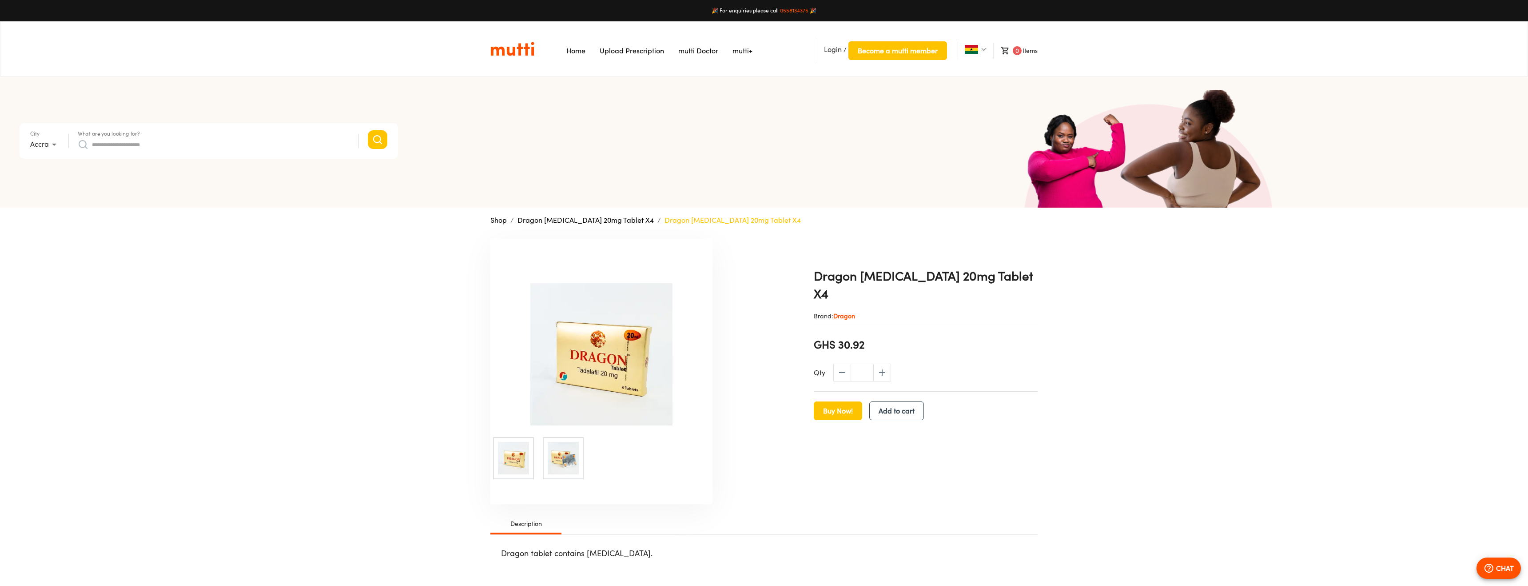
click at [629, 344] on img at bounding box center [601, 354] width 222 height 142
click at [576, 453] on img at bounding box center [564, 458] width 32 height 32
click at [516, 459] on img at bounding box center [514, 458] width 32 height 32
click at [510, 462] on img at bounding box center [514, 458] width 32 height 32
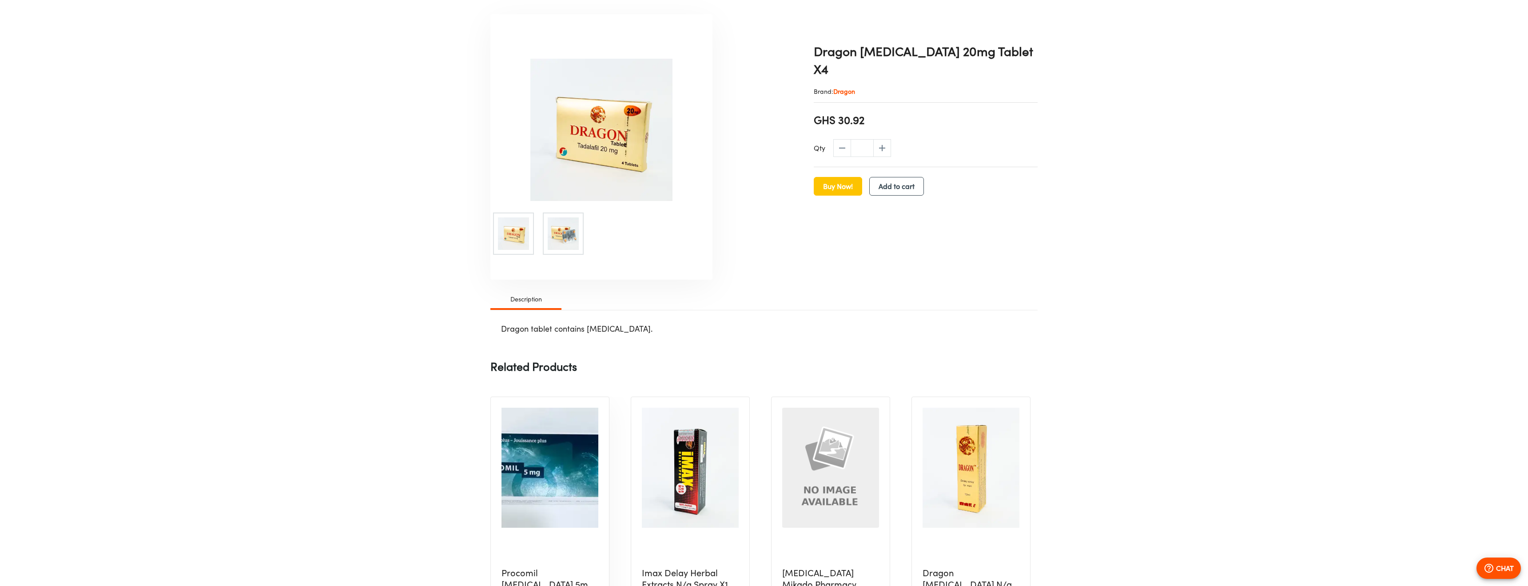
scroll to position [109, 0]
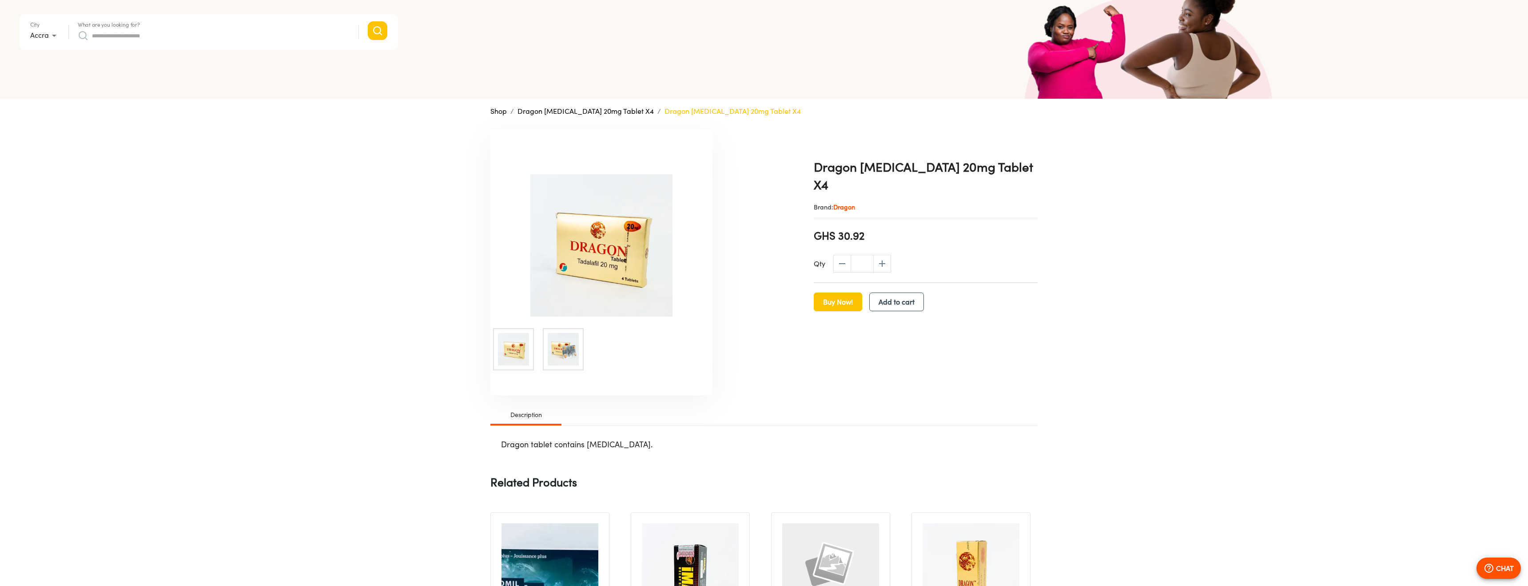
click at [569, 270] on img at bounding box center [601, 245] width 222 height 142
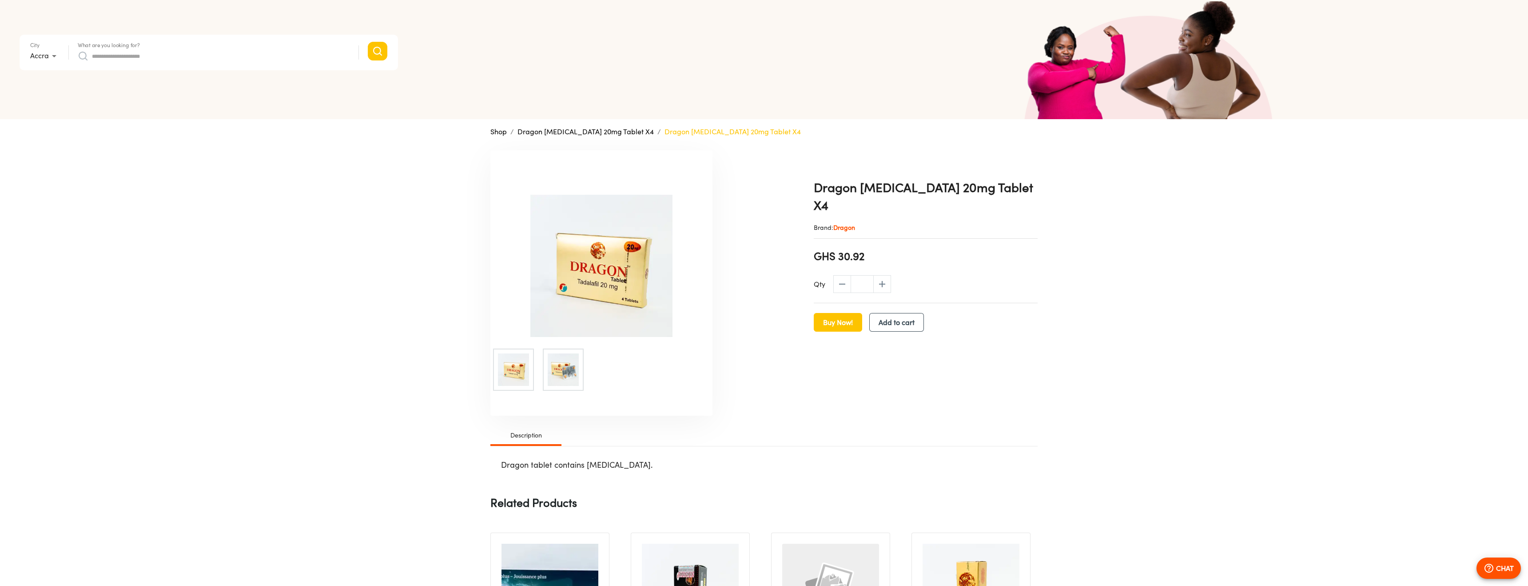
scroll to position [74, 0]
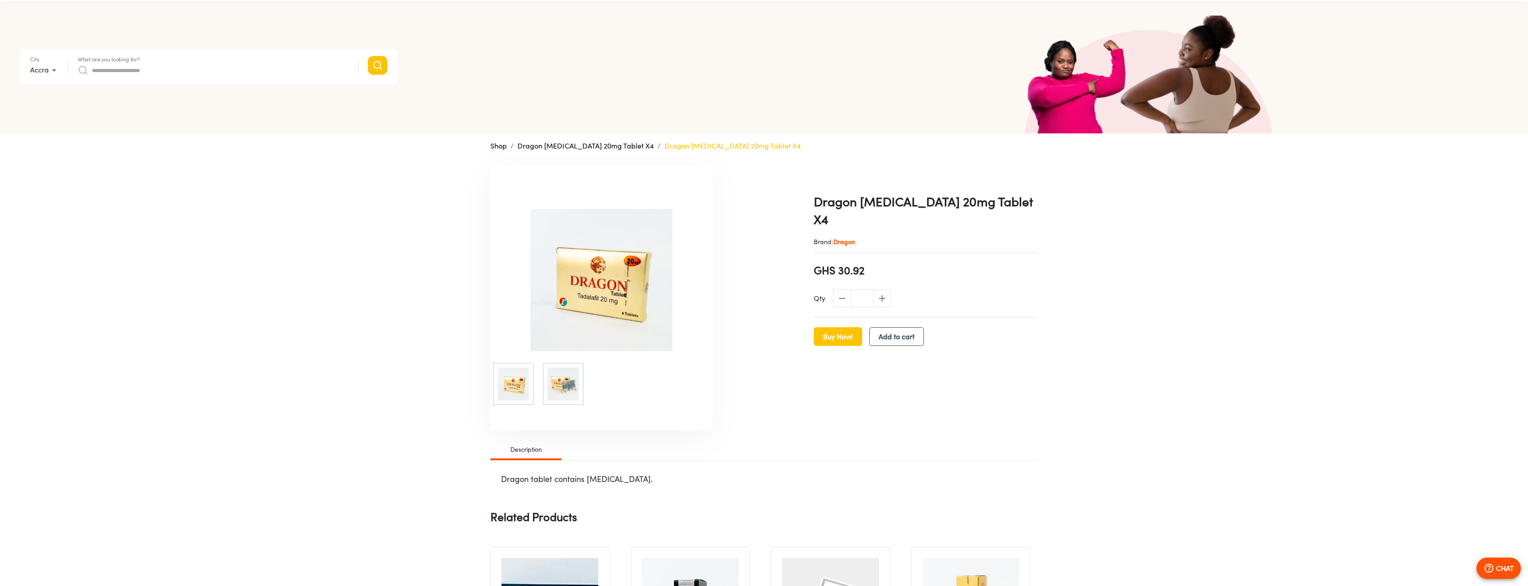
click at [550, 394] on img at bounding box center [564, 383] width 32 height 32
click at [519, 384] on img at bounding box center [514, 383] width 32 height 32
